Goal: Check status: Check status

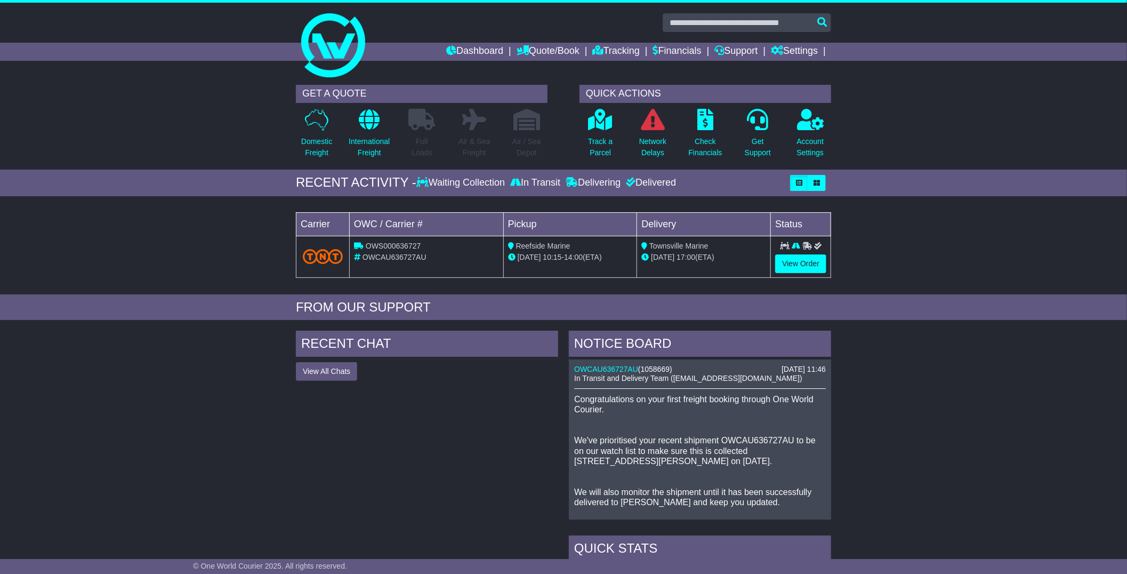
click at [397, 254] on span "OWCAU636727AU" at bounding box center [395, 257] width 64 height 9
copy span "OWCAU636727AU"
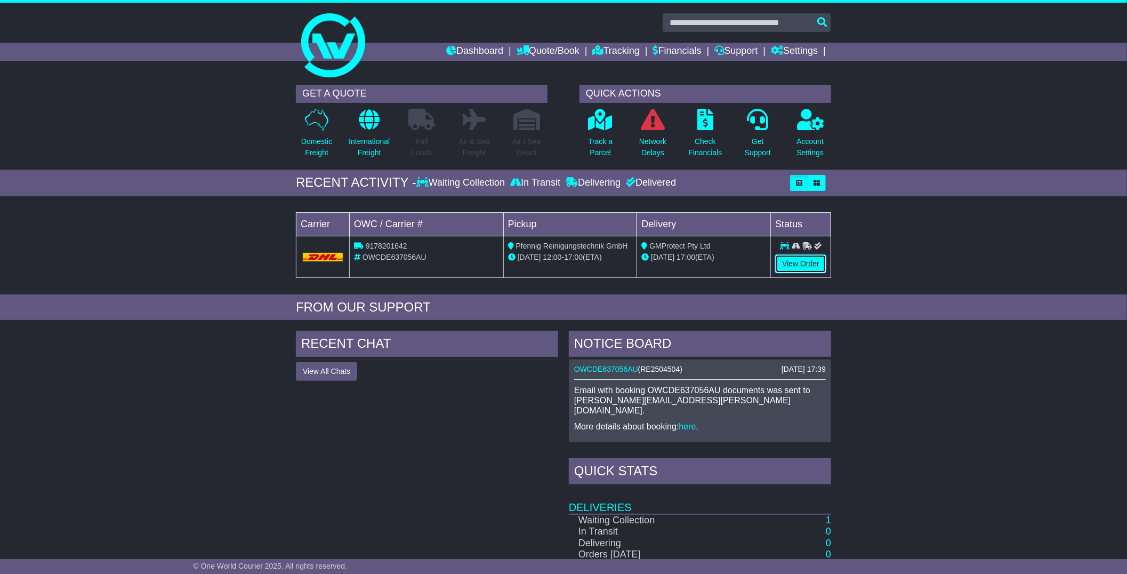
click at [795, 262] on link "View Order" at bounding box center [800, 263] width 51 height 19
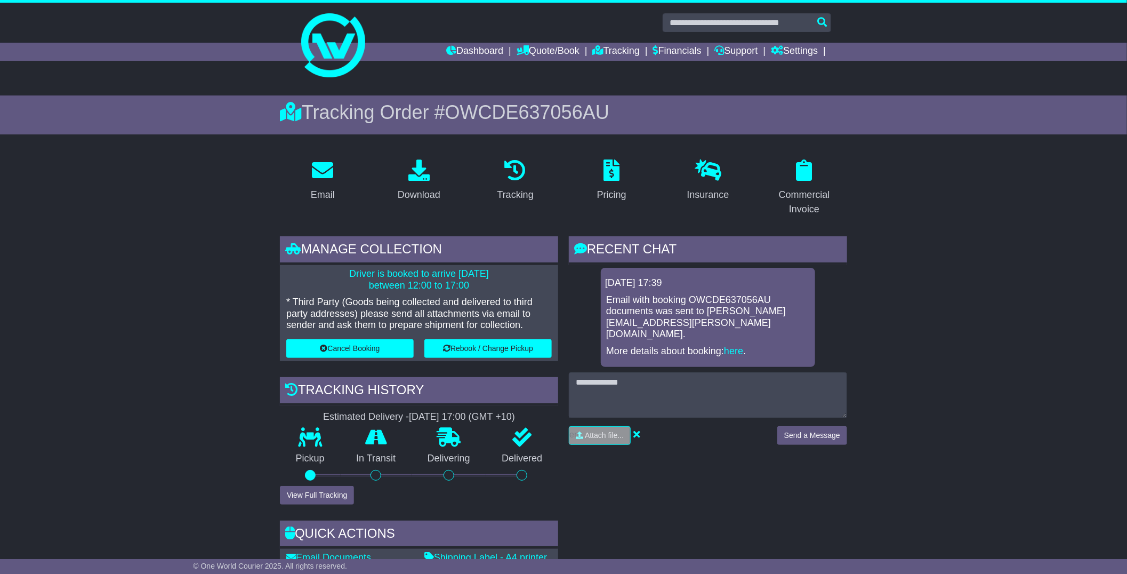
click at [495, 117] on span "OWCDE637056AU" at bounding box center [527, 112] width 164 height 22
copy span "OWCDE637056AU"
